Goal: Information Seeking & Learning: Learn about a topic

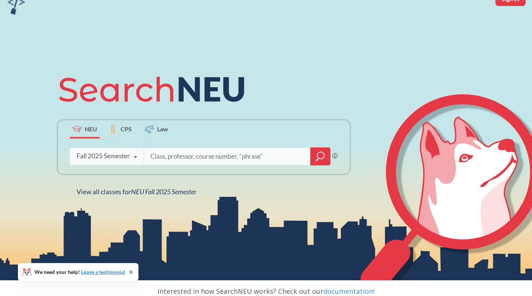
scroll to position [40, 0]
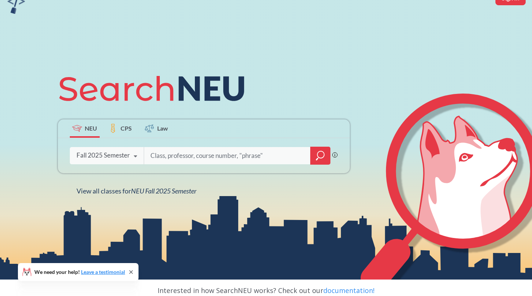
click at [117, 160] on div "Fall 2025 Semester Fall 2025 Semester Summer 2 2025 Semester Summer Full 2025 S…" at bounding box center [107, 155] width 74 height 19
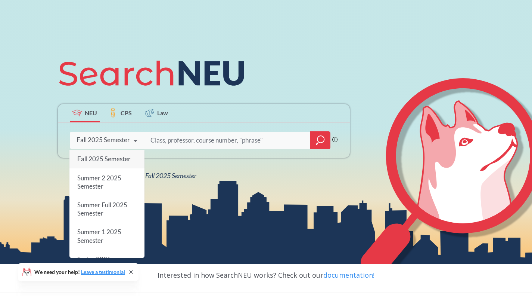
scroll to position [63, 0]
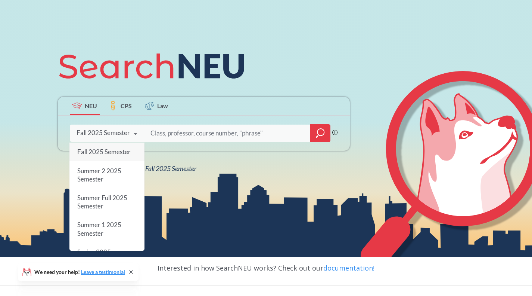
click at [121, 157] on div "Fall 2025 Semester" at bounding box center [107, 151] width 75 height 19
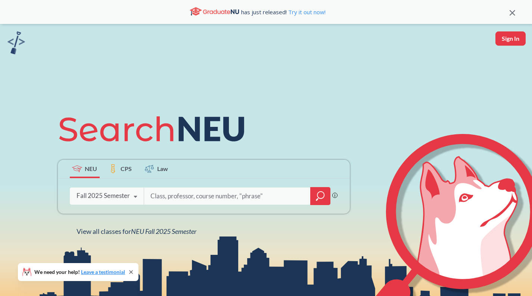
drag, startPoint x: 185, startPoint y: 196, endPoint x: 170, endPoint y: 199, distance: 14.5
click at [170, 199] on input "search" at bounding box center [227, 196] width 155 height 16
click at [121, 167] on span "CPS" at bounding box center [126, 168] width 11 height 9
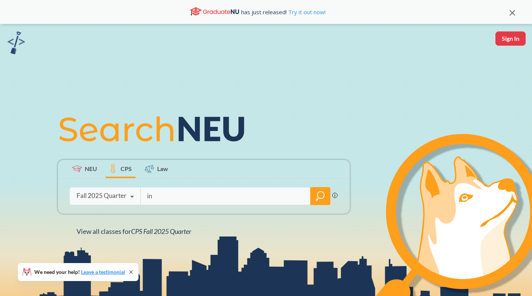
click at [135, 195] on icon at bounding box center [132, 196] width 14 height 21
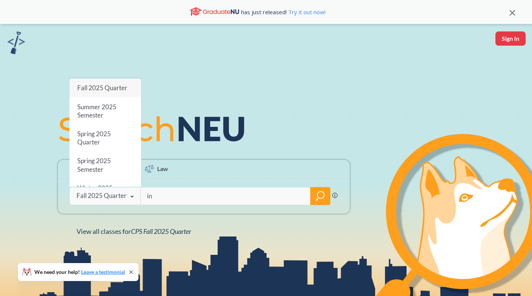
click at [175, 203] on input "in" at bounding box center [225, 196] width 159 height 16
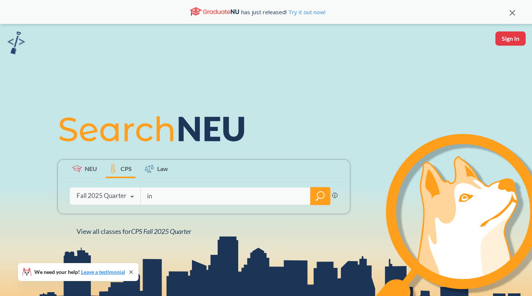
type input "i"
type input "g"
type input "global studies"
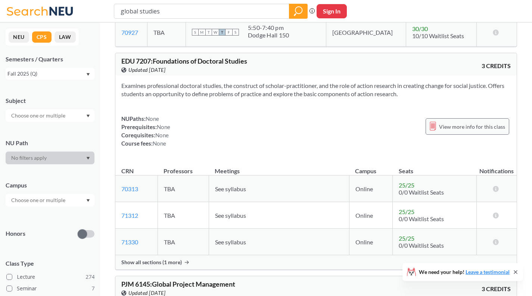
scroll to position [395, 0]
click at [475, 123] on span "View more info for this class" at bounding box center [472, 127] width 66 height 9
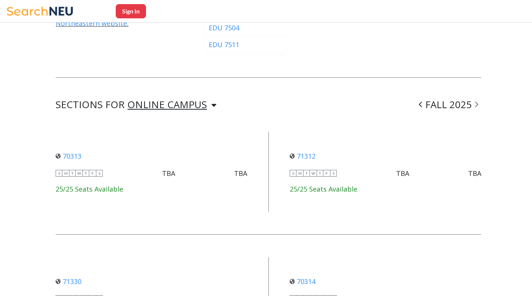
scroll to position [514, 0]
click at [183, 101] on div "ONLINE CAMPUS" at bounding box center [167, 105] width 80 height 8
click at [67, 152] on link "70313" at bounding box center [69, 156] width 26 height 9
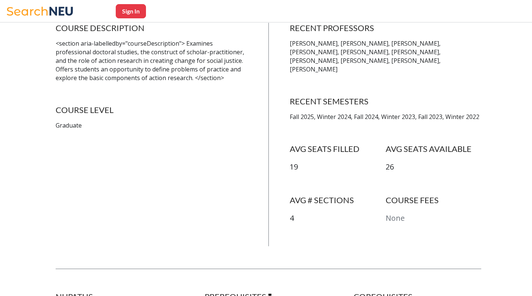
scroll to position [166, 0]
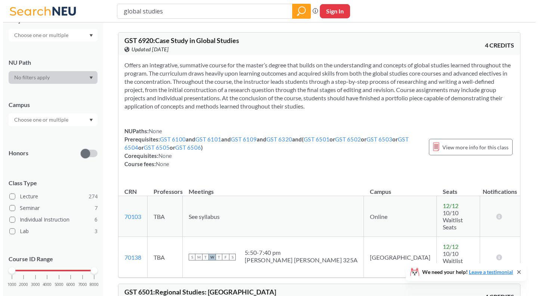
scroll to position [83, 0]
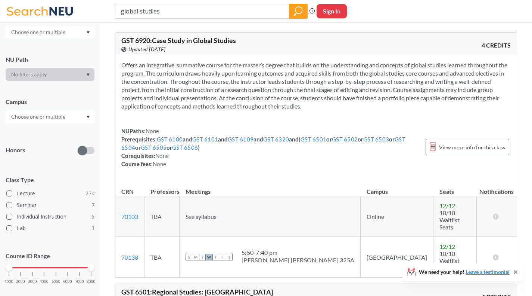
click at [60, 120] on input "text" at bounding box center [38, 116] width 63 height 9
click at [57, 132] on div "Online ( 195 )" at bounding box center [52, 133] width 84 height 8
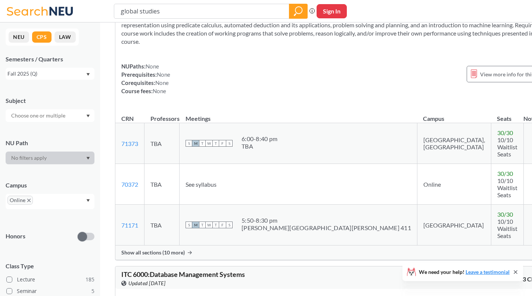
click at [61, 117] on input "text" at bounding box center [38, 115] width 63 height 9
type input "k"
type input "g"
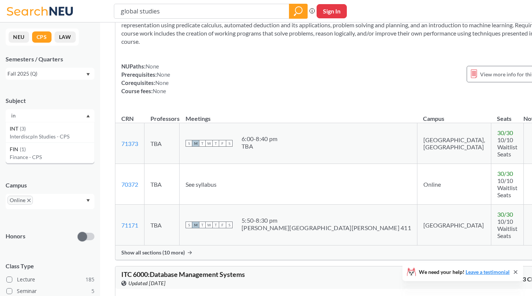
type input "i"
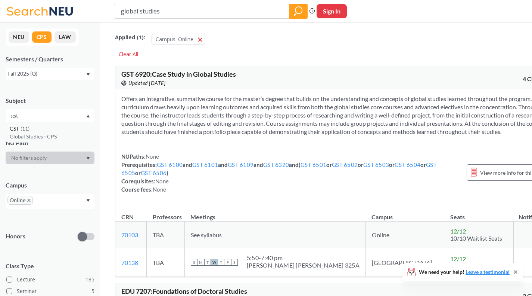
type input "gst"
click at [62, 133] on p "Global Studies - CPS" at bounding box center [52, 136] width 84 height 7
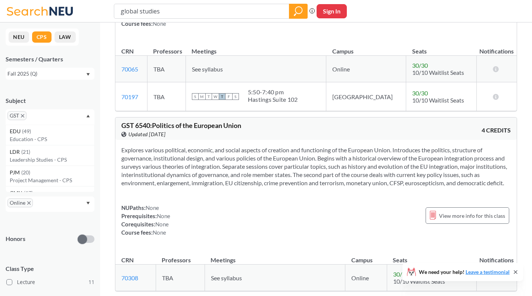
scroll to position [967, 0]
click at [457, 211] on span "View more info for this class" at bounding box center [472, 215] width 66 height 9
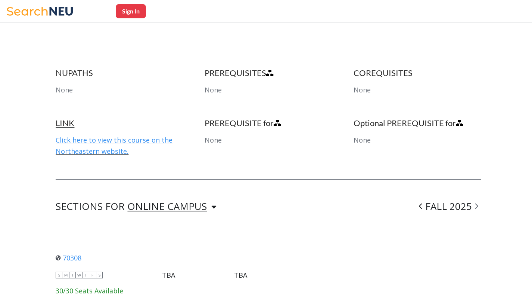
scroll to position [445, 0]
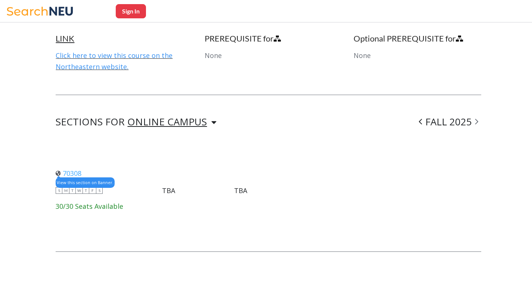
click at [73, 172] on link "70308" at bounding box center [69, 173] width 26 height 9
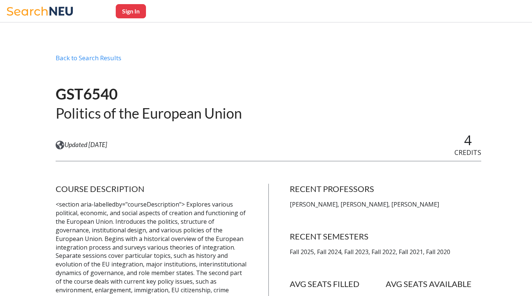
scroll to position [0, 0]
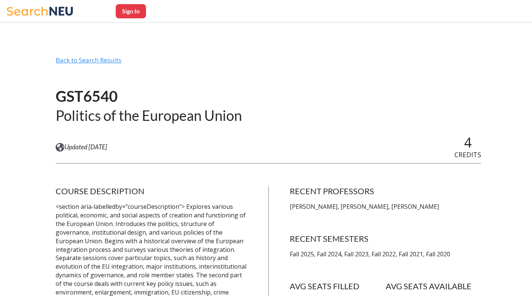
click at [104, 64] on div "Back to Search Results" at bounding box center [269, 63] width 426 height 14
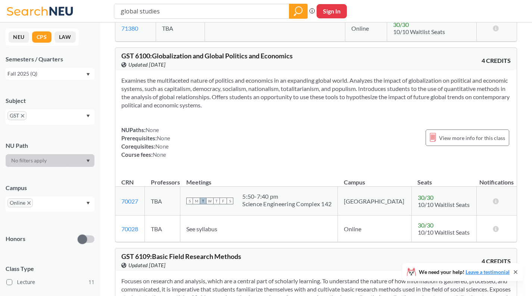
scroll to position [433, 0]
click at [130, 225] on link "70028" at bounding box center [129, 228] width 17 height 7
